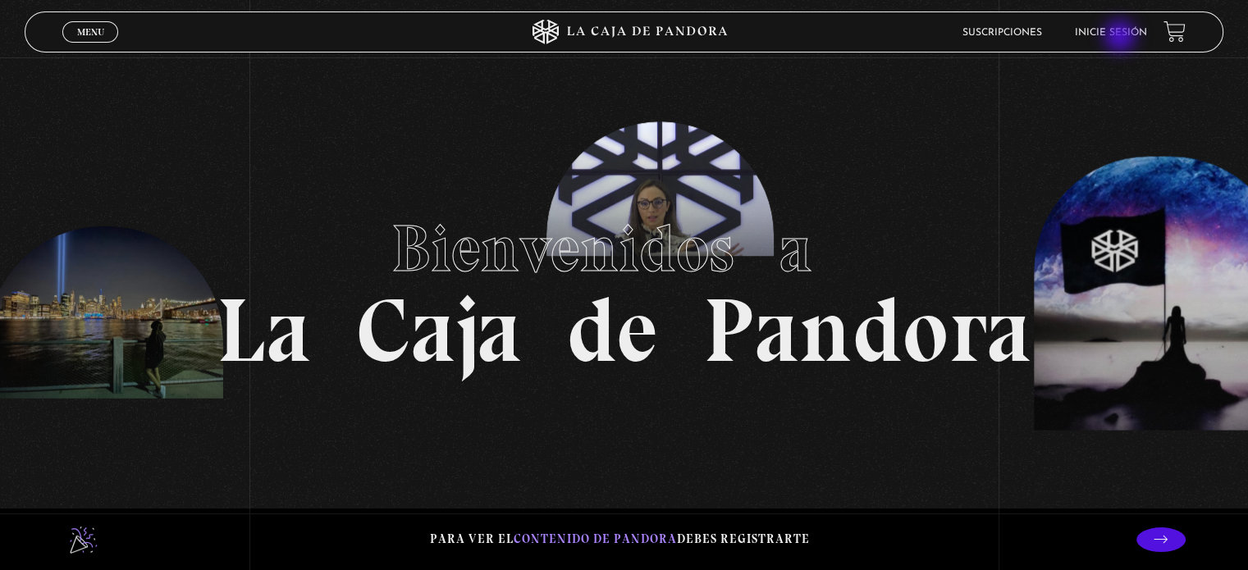
click at [1122, 38] on li "Inicie sesión" at bounding box center [1111, 32] width 72 height 25
click at [1130, 28] on link "Inicie sesión" at bounding box center [1111, 33] width 72 height 10
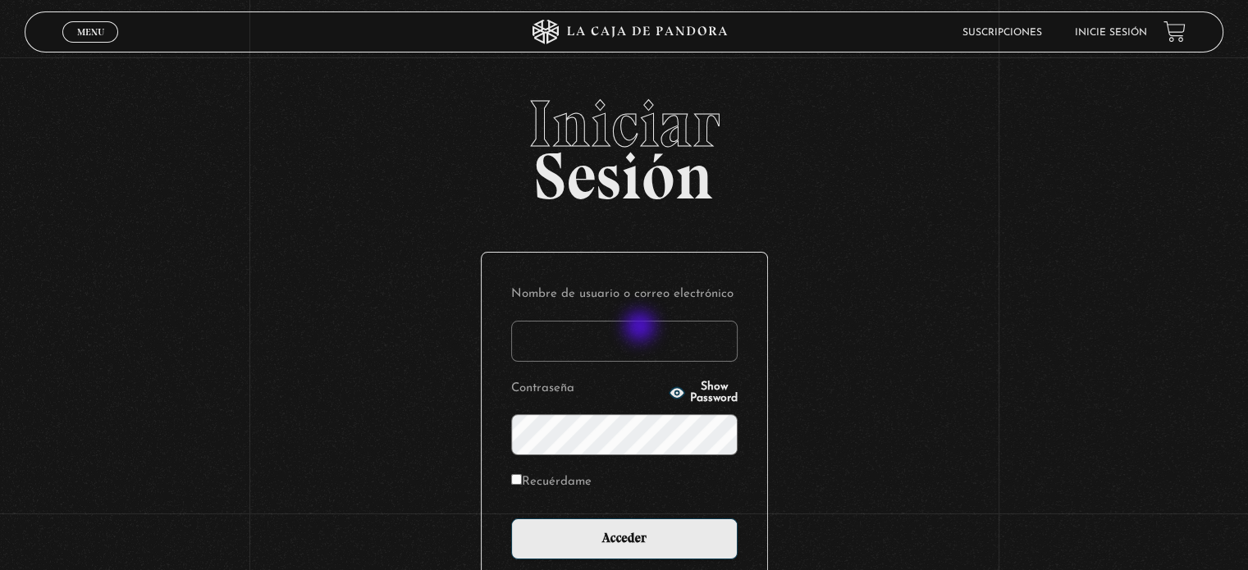
click at [643, 332] on input "Nombre de usuario o correo electrónico" at bounding box center [624, 341] width 227 height 41
type input "[EMAIL_ADDRESS][DOMAIN_NAME]"
click at [511, 519] on input "Acceder" at bounding box center [624, 539] width 227 height 41
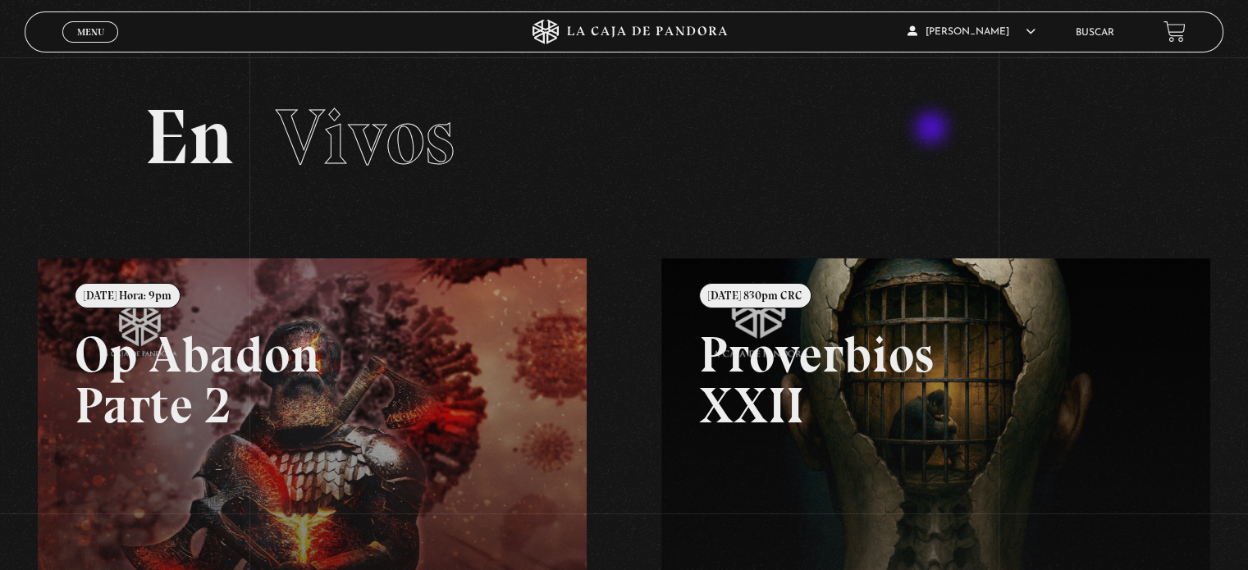
click at [933, 130] on h2 "En Vivos" at bounding box center [623, 137] width 959 height 78
click at [82, 30] on span "Menu" at bounding box center [90, 32] width 27 height 10
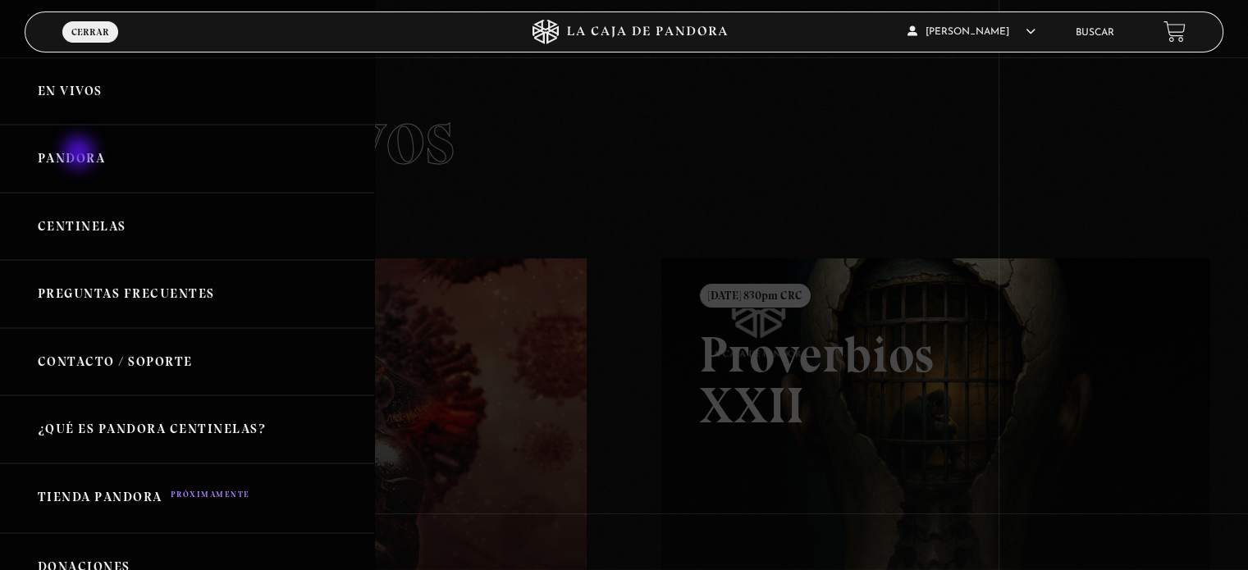
click at [80, 156] on link "Pandora" at bounding box center [187, 159] width 374 height 68
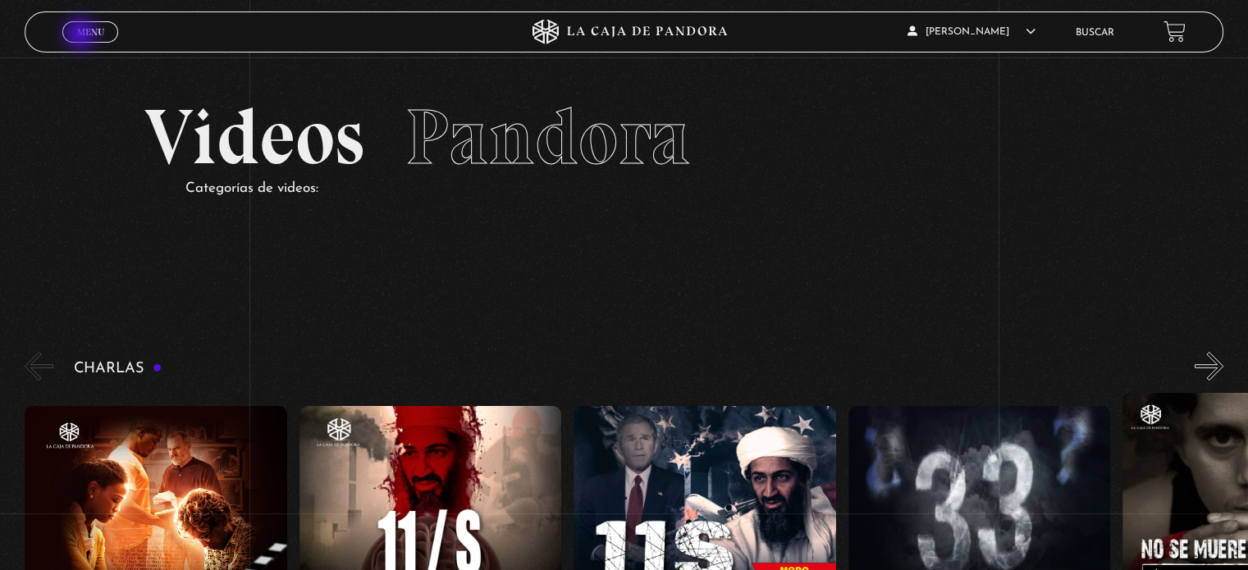
click at [84, 34] on span "Menu" at bounding box center [90, 32] width 27 height 10
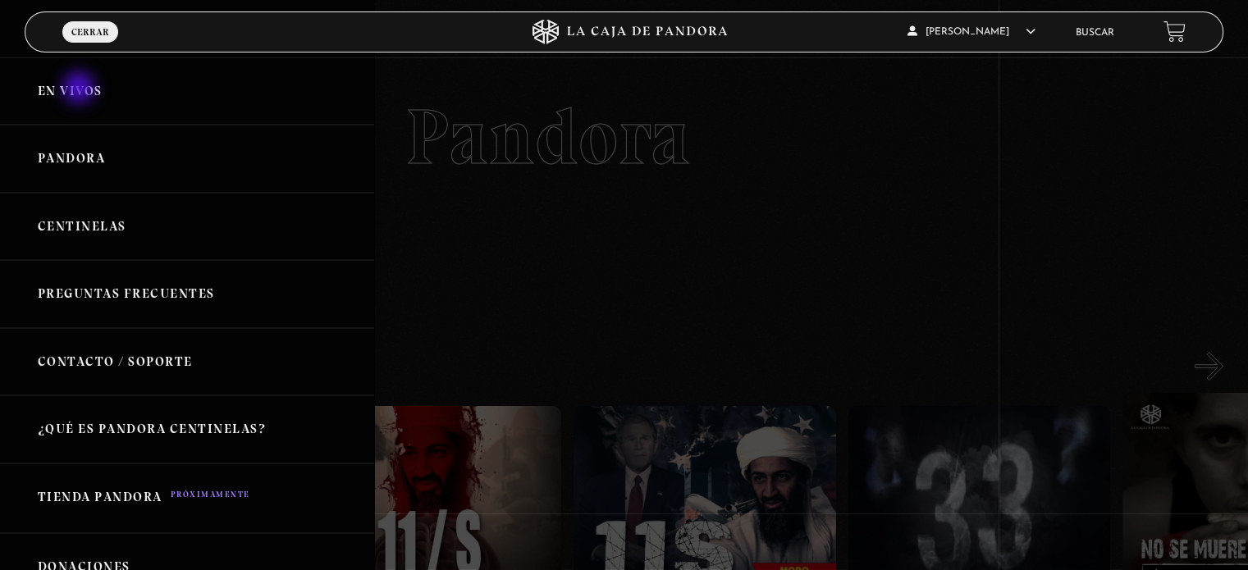
click at [80, 89] on link "En vivos" at bounding box center [187, 91] width 374 height 68
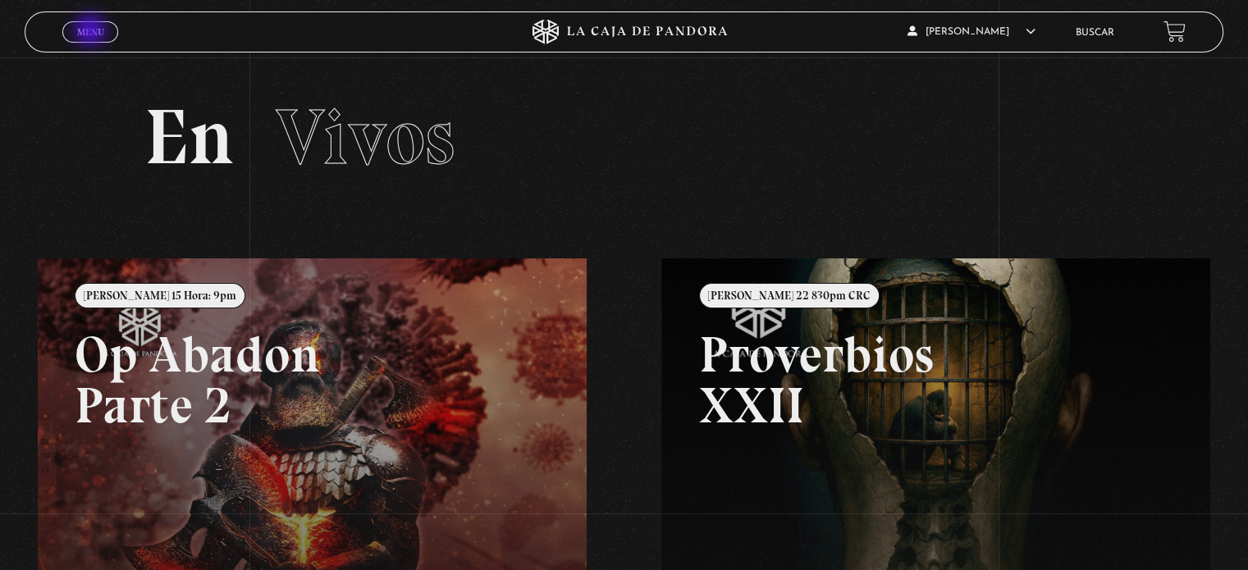
click at [92, 32] on span "Menu" at bounding box center [90, 32] width 27 height 10
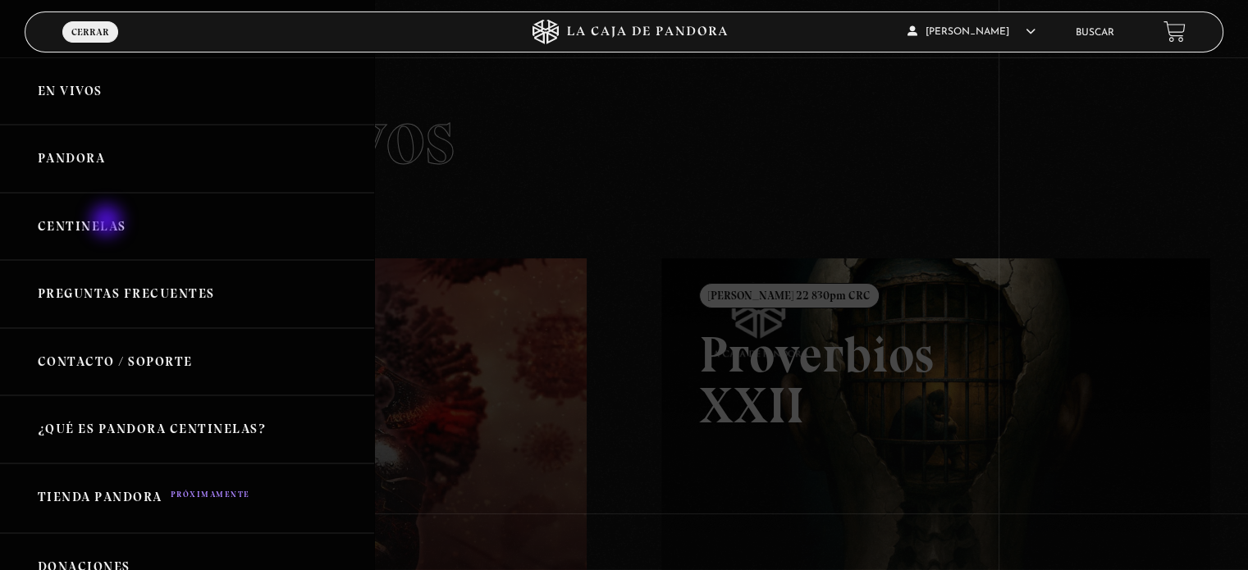
click at [108, 222] on link "Centinelas" at bounding box center [187, 227] width 374 height 68
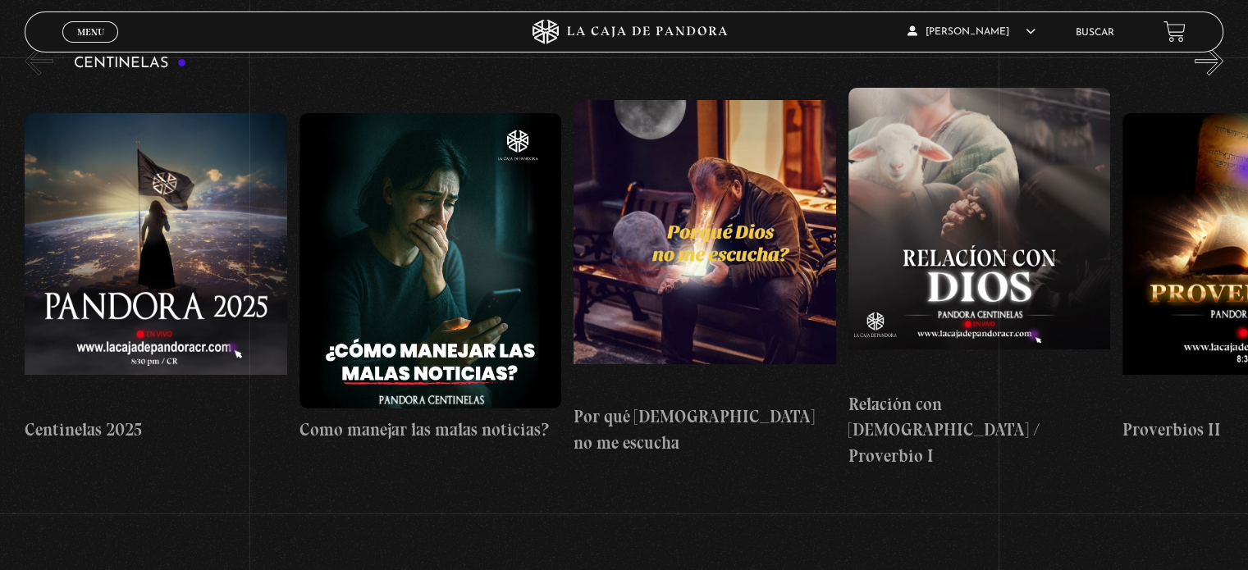
scroll to position [25, 0]
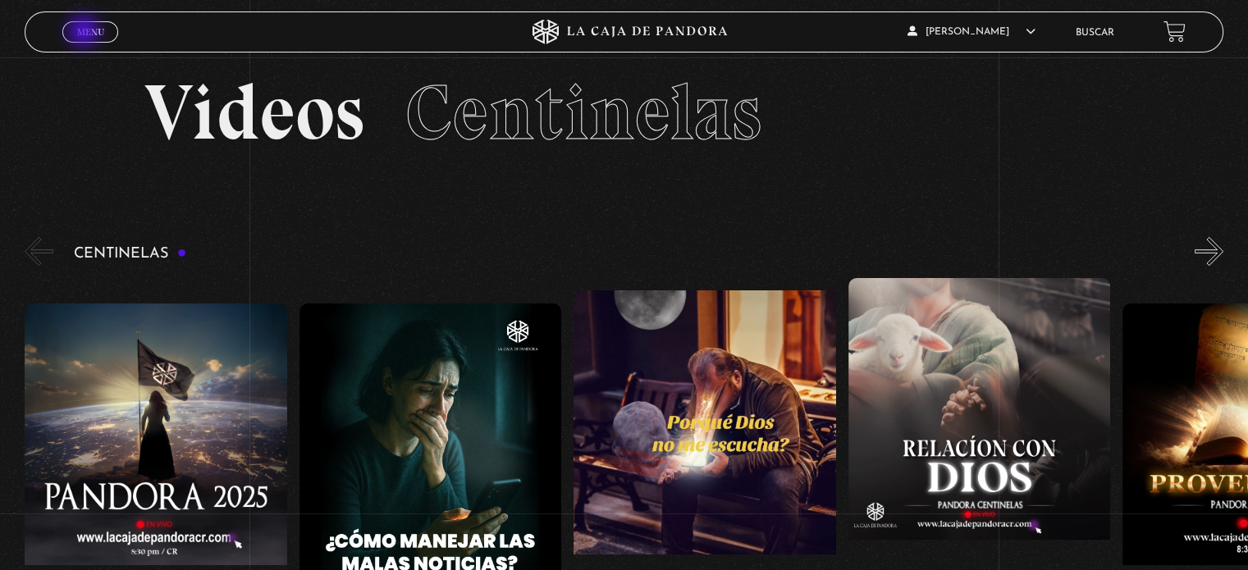
click at [85, 33] on span "Menu" at bounding box center [90, 32] width 27 height 10
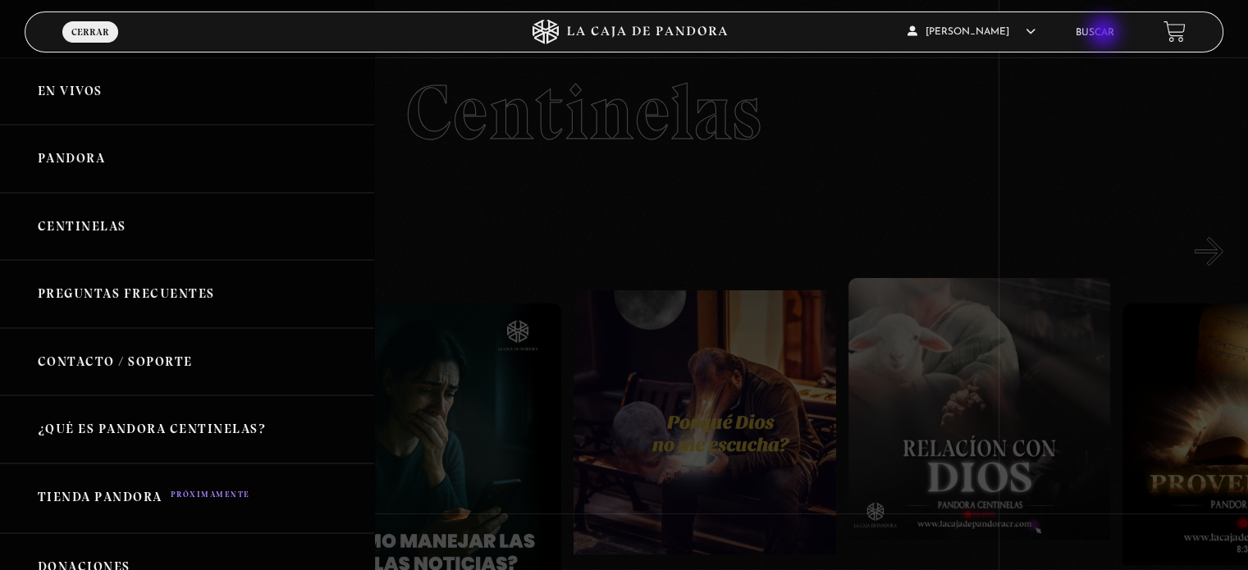
click at [1108, 42] on li "Buscar" at bounding box center [1095, 32] width 39 height 25
click at [1103, 39] on li "Buscar" at bounding box center [1095, 32] width 39 height 25
click at [941, 217] on div at bounding box center [624, 285] width 1248 height 570
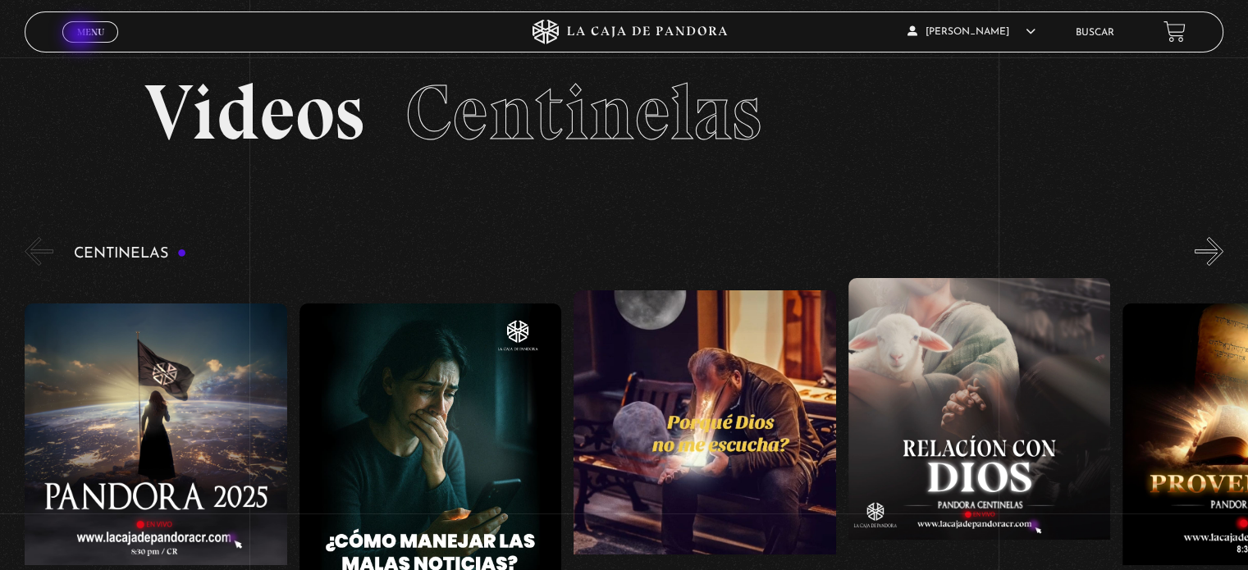
click at [82, 36] on span "Menu" at bounding box center [90, 32] width 27 height 10
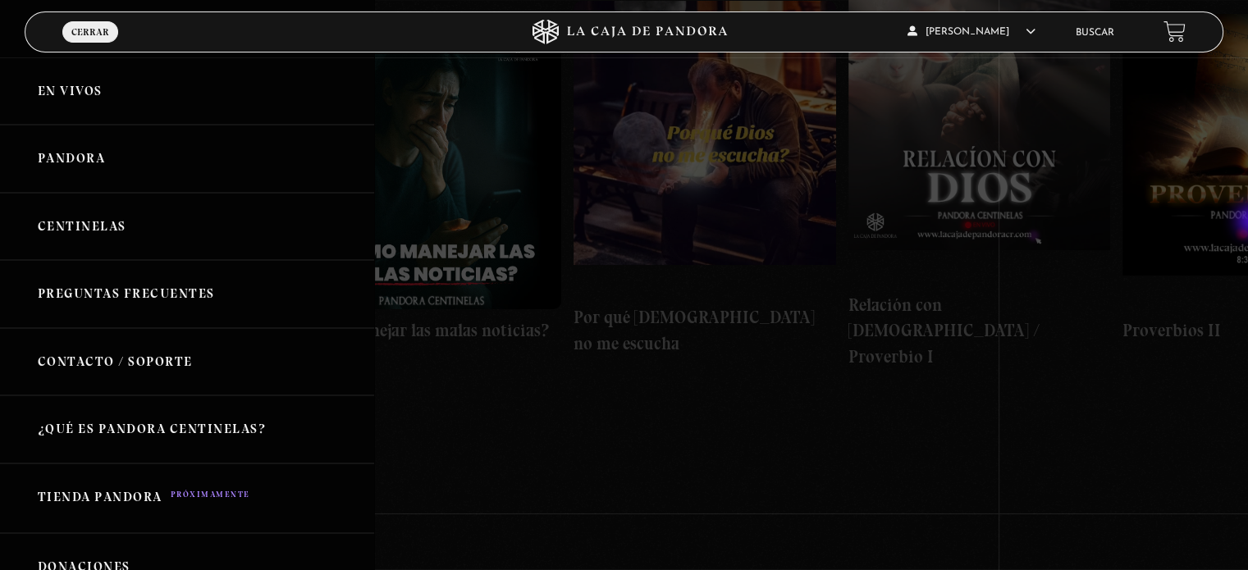
scroll to position [317, 0]
drag, startPoint x: 355, startPoint y: 240, endPoint x: 328, endPoint y: 376, distance: 138.1
click at [328, 376] on ul "En vivos Pandora Centinelas Preguntas Frecuentes Contacto / Soporte ¿Qué es Pan…" at bounding box center [187, 430] width 374 height 746
click at [85, 149] on link "Pandora" at bounding box center [187, 159] width 374 height 68
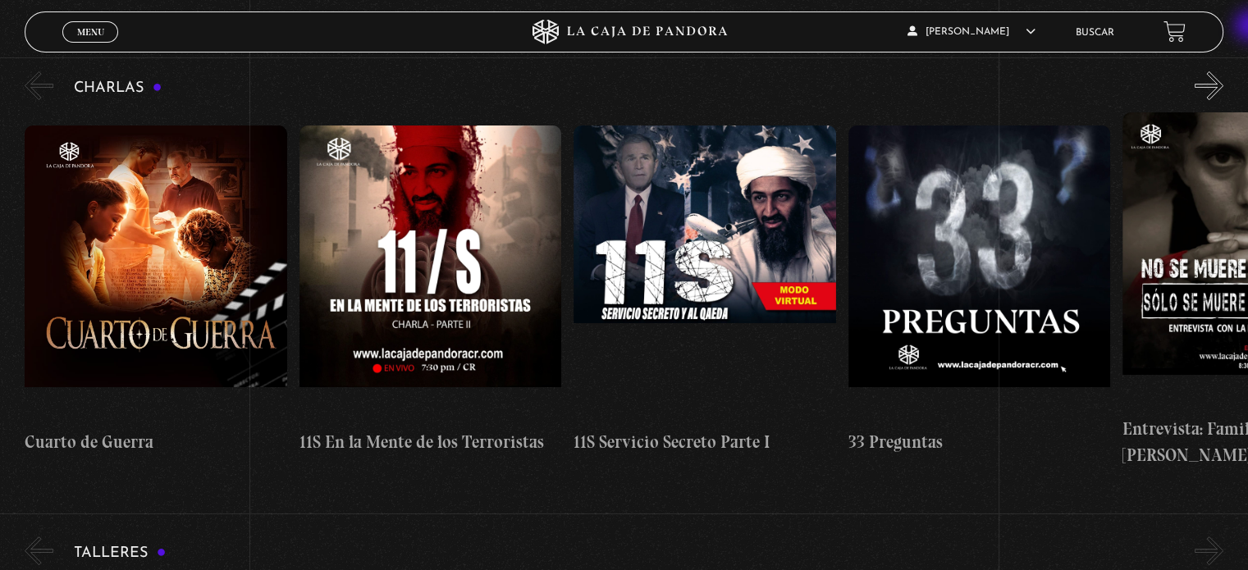
scroll to position [300, 0]
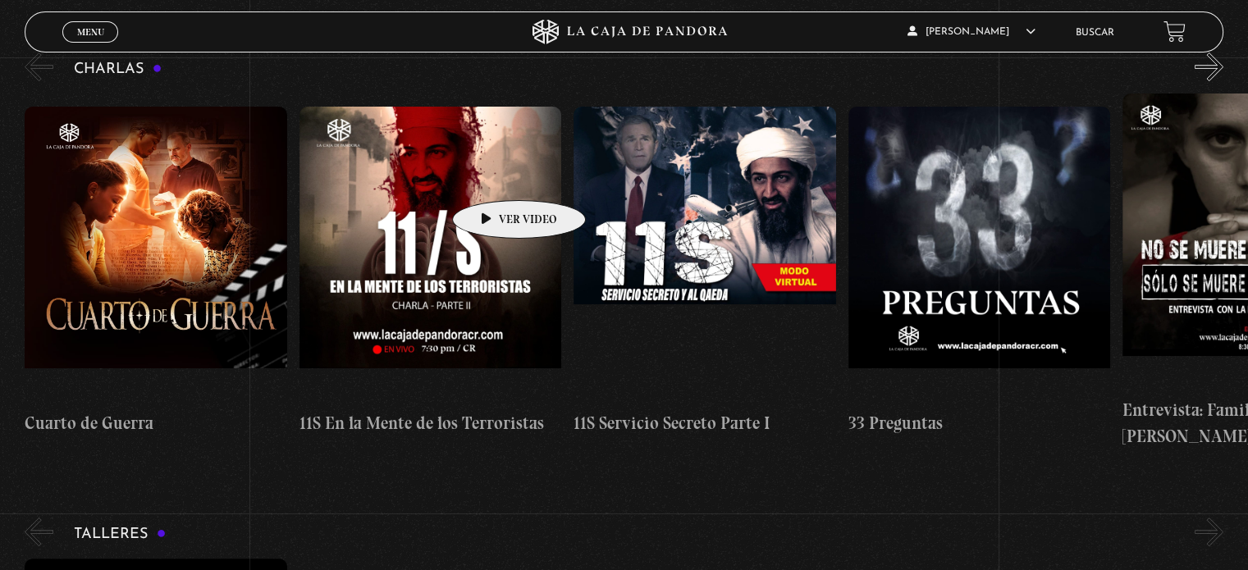
click at [497, 181] on figure at bounding box center [431, 254] width 262 height 295
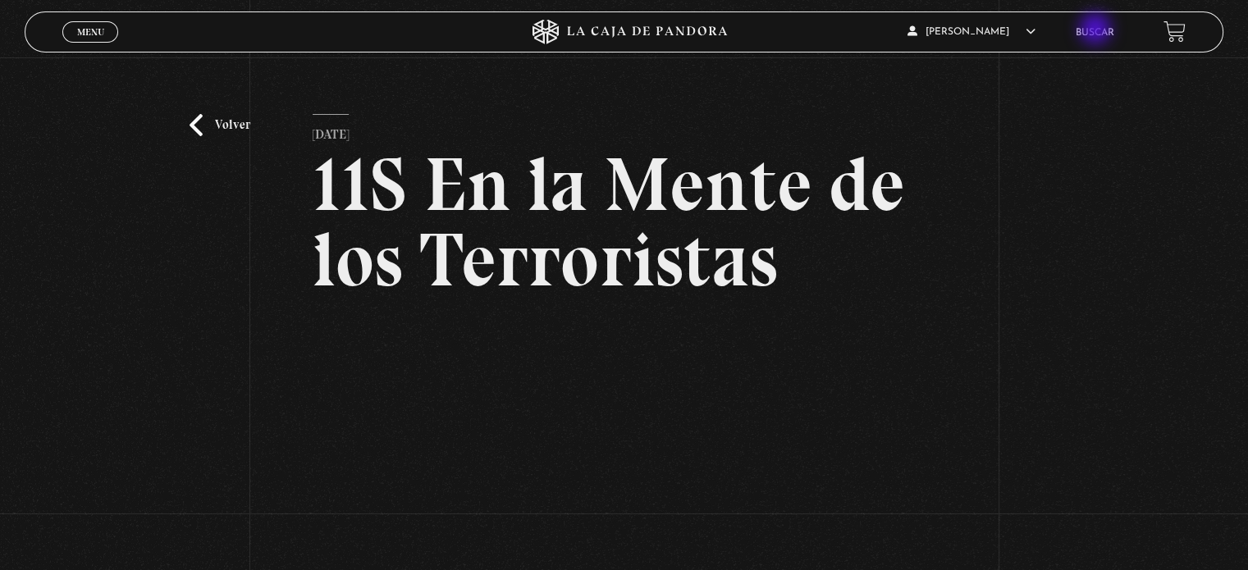
click at [1097, 30] on link "Buscar" at bounding box center [1095, 33] width 39 height 10
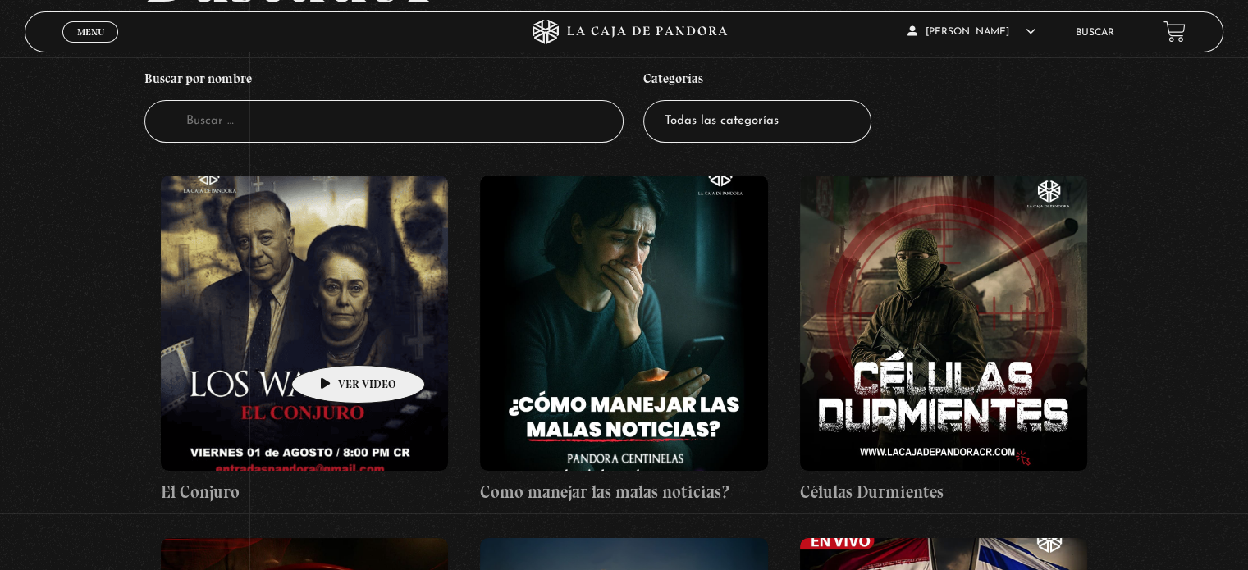
click at [332, 341] on figure at bounding box center [304, 323] width 287 height 295
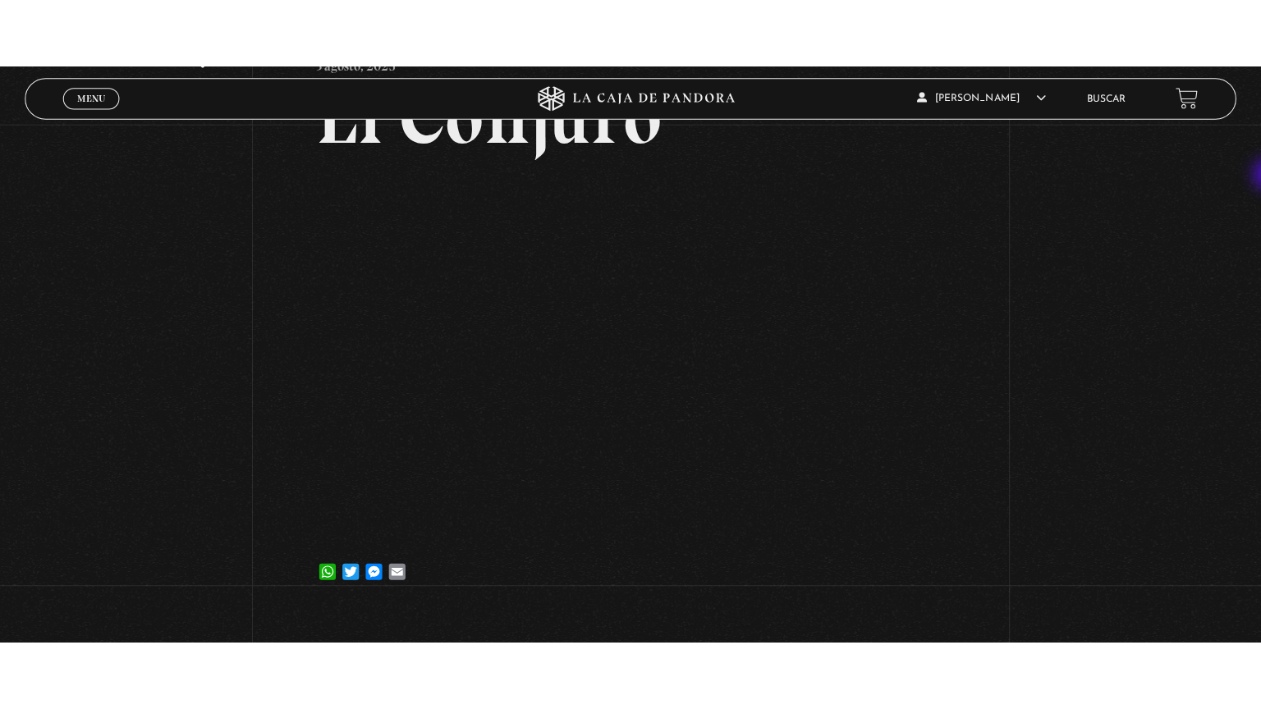
scroll to position [139, 0]
